Goal: Check status: Check status

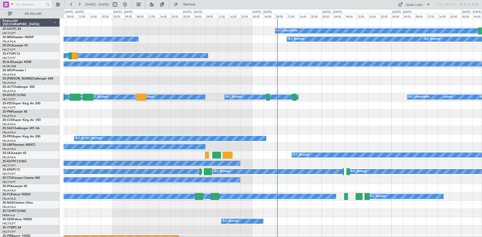
drag, startPoint x: 13, startPoint y: 5, endPoint x: 10, endPoint y: 7, distance: 3.4
click at [12, 5] on span at bounding box center [12, 4] width 6 height 6
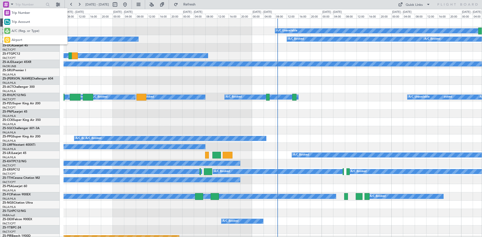
click at [18, 30] on span "A/C (Reg. or Type)" at bounding box center [26, 31] width 28 height 5
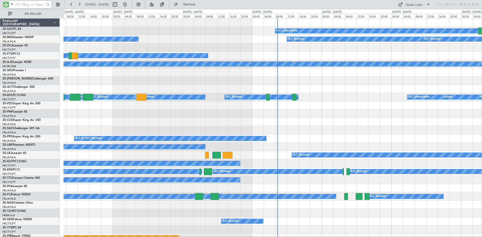
click at [18, 5] on input "text" at bounding box center [29, 5] width 29 height 8
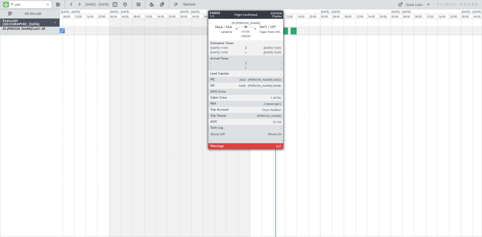
click at [285, 30] on div at bounding box center [285, 31] width 6 height 7
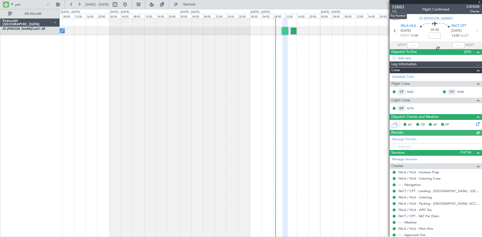
click at [398, 6] on span "534603" at bounding box center [398, 6] width 12 height 5
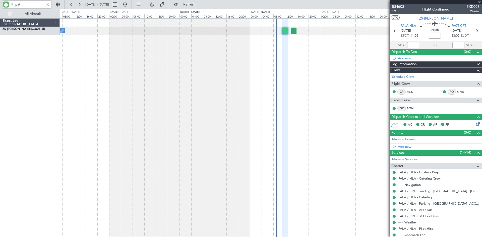
click at [29, 5] on input "pat" at bounding box center [29, 5] width 29 height 8
type input "p"
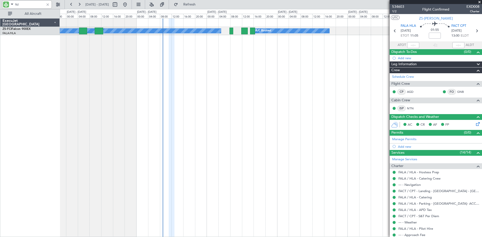
click at [223, 69] on div "A/C Booked A/C Booked A/C Booked A/C Booked" at bounding box center [271, 127] width 422 height 219
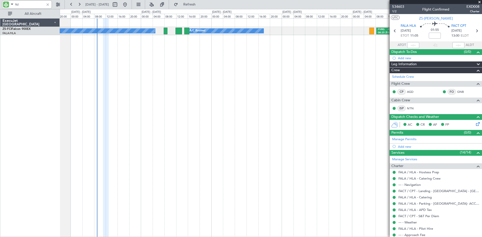
click at [216, 73] on div "A/C Booked A/C Booked A/C Booked FVRG 08:25 Z OERK 15:05 Z A/C Booked OERK 04:5…" at bounding box center [271, 127] width 422 height 219
type input "fci"
drag, startPoint x: 479, startPoint y: 2, endPoint x: 474, endPoint y: 4, distance: 5.2
click at [478, 2] on span at bounding box center [479, 2] width 5 height 5
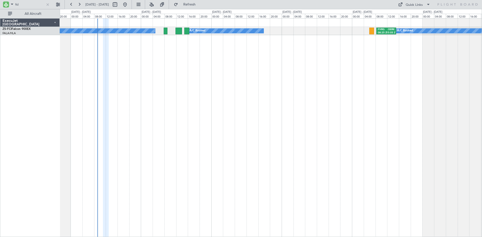
type input "0"
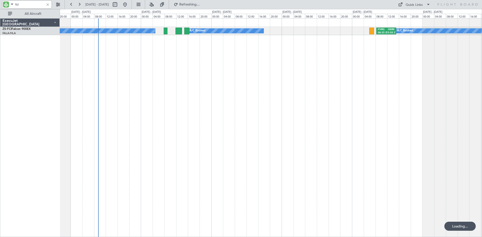
click at [32, 7] on input "fci" at bounding box center [29, 5] width 29 height 8
